Goal: Task Accomplishment & Management: Complete application form

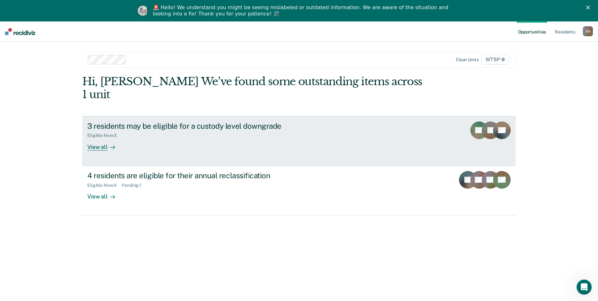
click at [91, 138] on div "View all" at bounding box center [104, 144] width 35 height 12
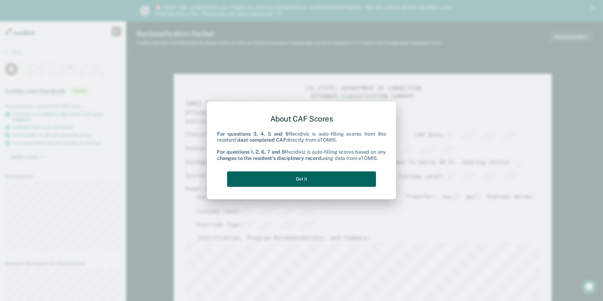
click at [314, 180] on button "Got it" at bounding box center [301, 178] width 149 height 15
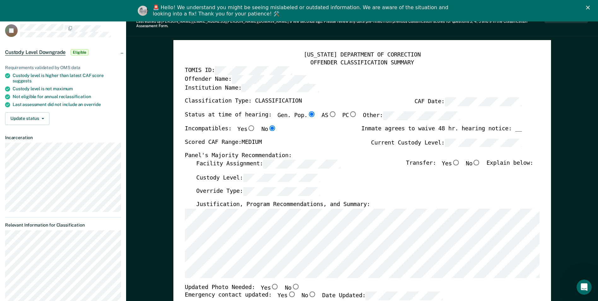
scroll to position [63, 0]
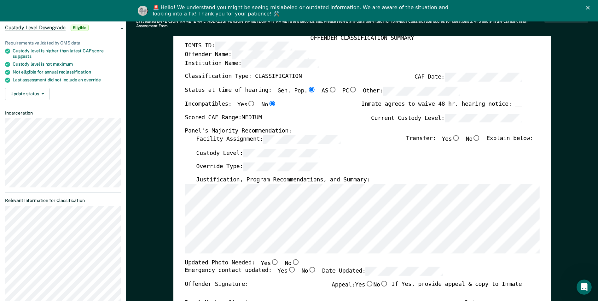
click at [291, 259] on input "No" at bounding box center [295, 262] width 8 height 6
type textarea "x"
radio input "true"
click at [288, 267] on input "Yes" at bounding box center [292, 270] width 8 height 6
type textarea "x"
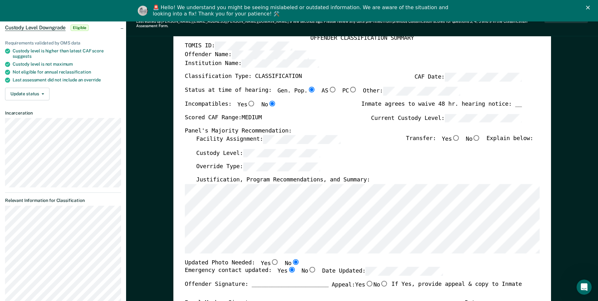
radio input "true"
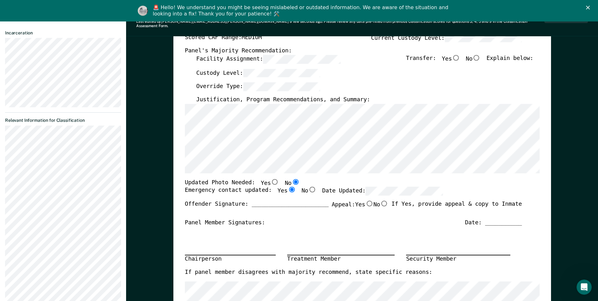
scroll to position [126, 0]
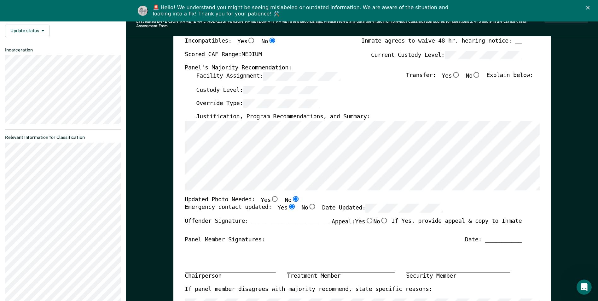
click at [481, 72] on input "No" at bounding box center [477, 75] width 8 height 6
type textarea "x"
radio input "true"
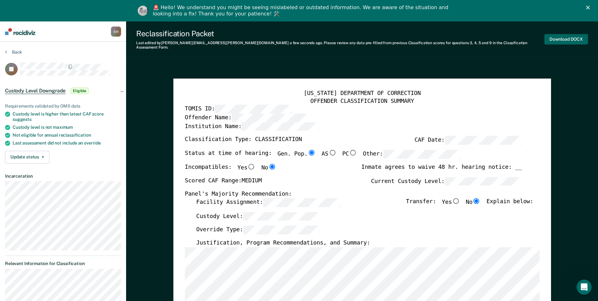
click at [564, 36] on button "Download DOCX" at bounding box center [566, 39] width 44 height 10
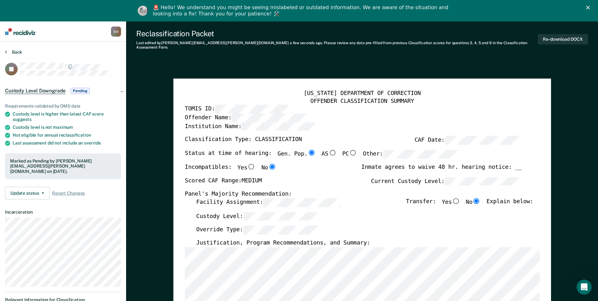
click at [7, 51] on icon at bounding box center [6, 51] width 2 height 5
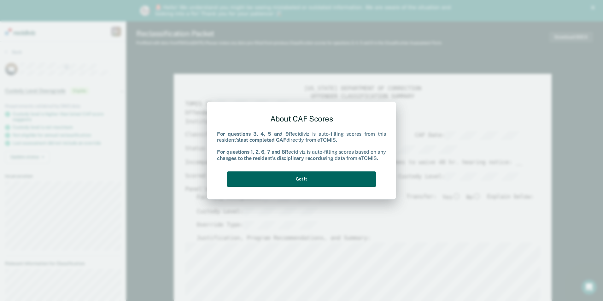
click at [323, 179] on button "Got it" at bounding box center [301, 178] width 149 height 15
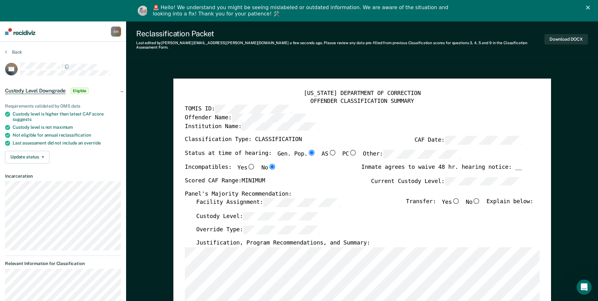
click at [369, 201] on div "Facility Assignment: Transfer: Yes No Explain below:" at bounding box center [364, 205] width 337 height 14
click at [407, 214] on div "Custody Level:" at bounding box center [364, 219] width 337 height 14
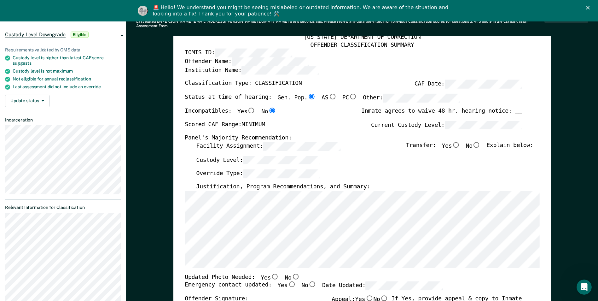
scroll to position [63, 0]
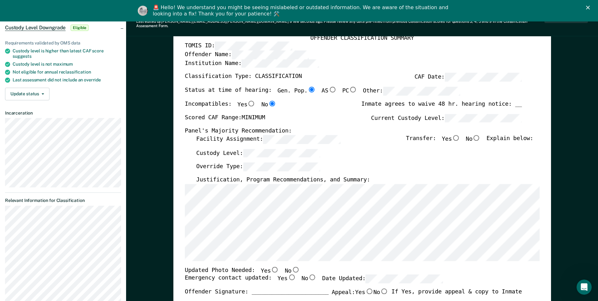
click at [479, 135] on input "No" at bounding box center [477, 138] width 8 height 6
type textarea "x"
radio input "true"
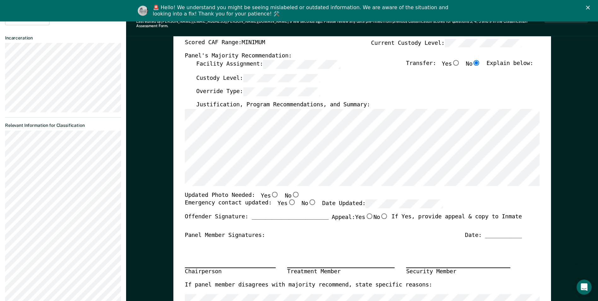
scroll to position [158, 0]
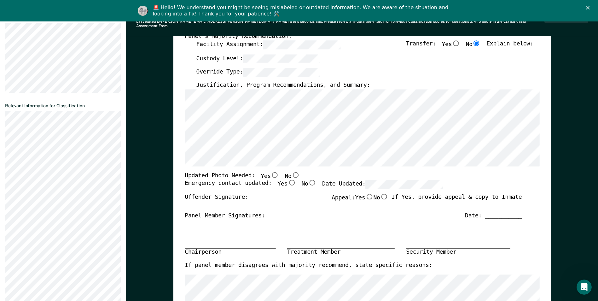
click at [291, 172] on input "No" at bounding box center [295, 175] width 8 height 6
type textarea "x"
radio input "true"
drag, startPoint x: 282, startPoint y: 178, endPoint x: 285, endPoint y: 177, distance: 3.7
click at [288, 180] on input "Yes" at bounding box center [292, 183] width 8 height 6
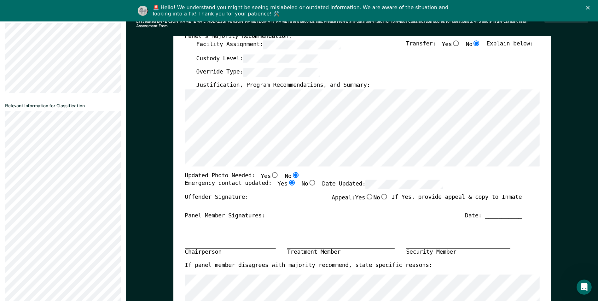
type textarea "x"
radio input "true"
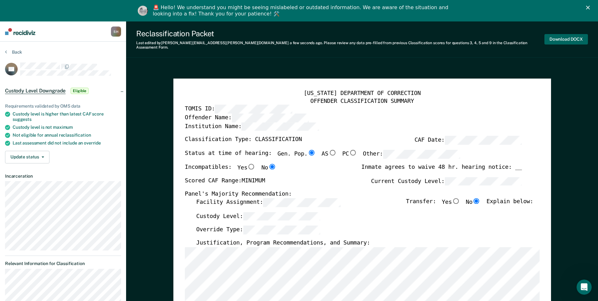
scroll to position [0, 0]
click at [562, 35] on button "Download DOCX" at bounding box center [566, 39] width 44 height 10
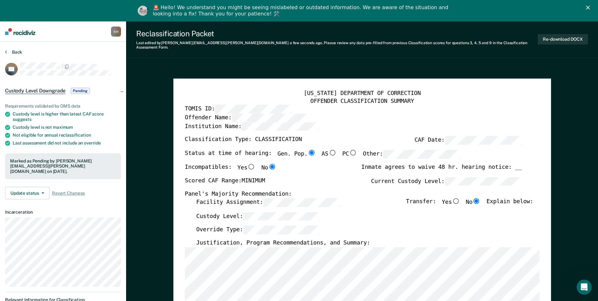
click at [10, 53] on button "Back" at bounding box center [13, 52] width 17 height 6
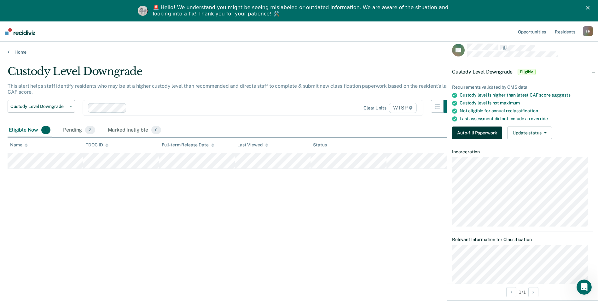
click at [479, 131] on button "Auto-fill Paperwork" at bounding box center [477, 132] width 50 height 13
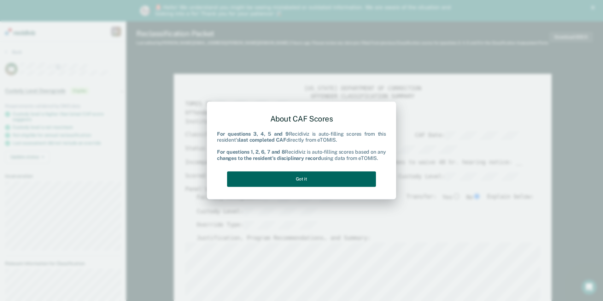
click at [315, 179] on button "Got it" at bounding box center [301, 178] width 149 height 15
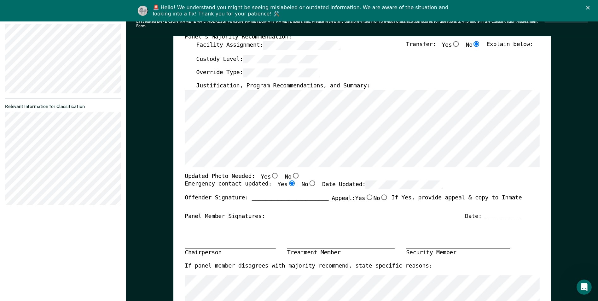
scroll to position [158, 0]
click at [291, 172] on input "No" at bounding box center [295, 175] width 8 height 6
type textarea "x"
radio input "true"
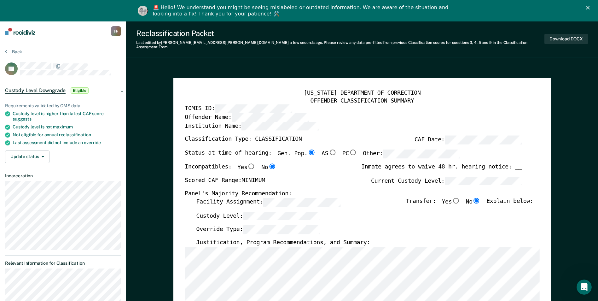
scroll to position [0, 0]
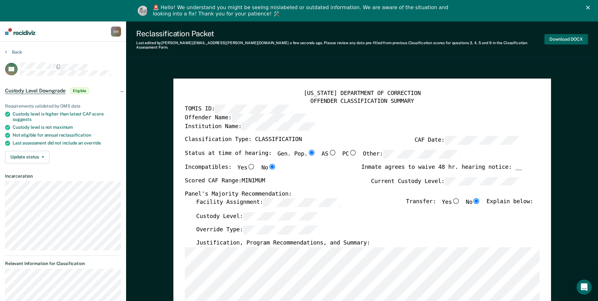
click at [560, 35] on button "Download DOCX" at bounding box center [566, 39] width 44 height 10
type textarea "x"
